Goal: Communication & Community: Connect with others

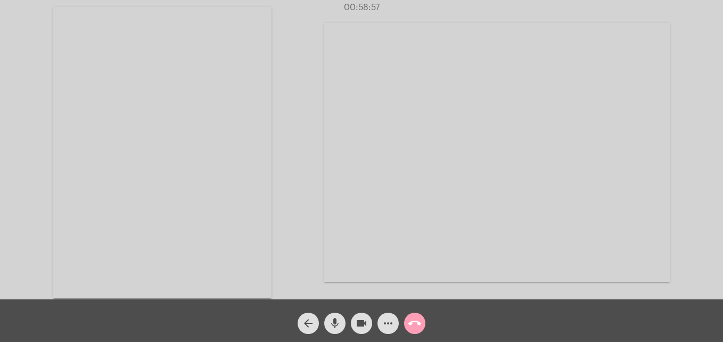
click at [416, 328] on mat-icon "call_end" at bounding box center [414, 323] width 13 height 13
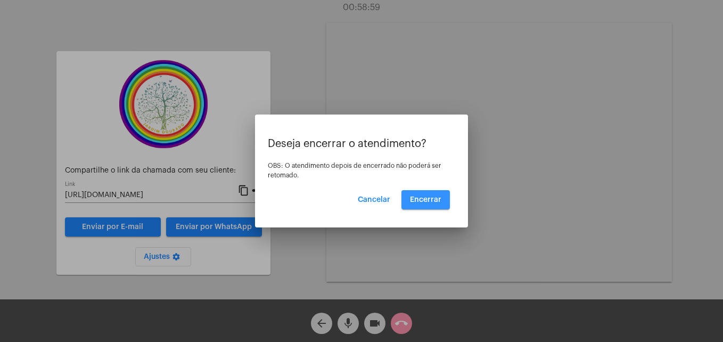
click at [419, 195] on button "Encerrar" at bounding box center [425, 199] width 48 height 19
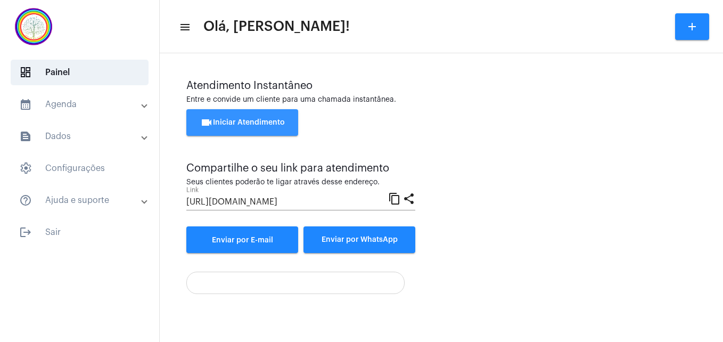
click at [250, 121] on span "videocam Iniciar Atendimento" at bounding box center [242, 122] width 85 height 7
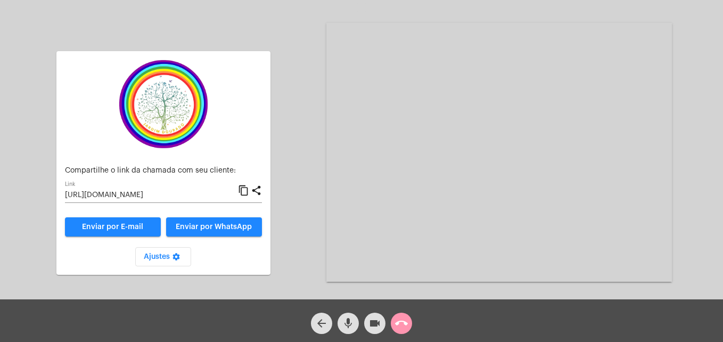
click at [245, 188] on mat-icon "content_copy" at bounding box center [243, 190] width 11 height 13
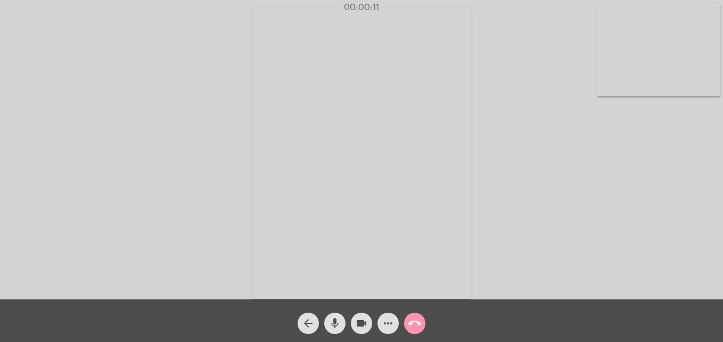
click at [604, 80] on video at bounding box center [658, 50] width 123 height 92
click at [289, 284] on video at bounding box center [458, 152] width 388 height 291
